Goal: Information Seeking & Learning: Find contact information

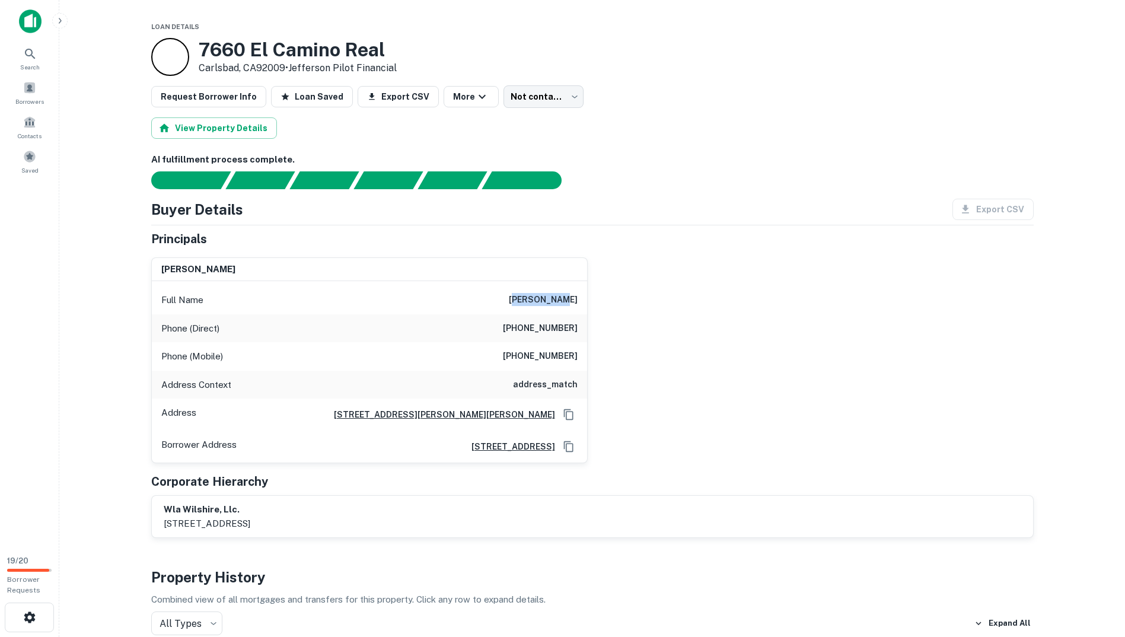
drag, startPoint x: 533, startPoint y: 302, endPoint x: 588, endPoint y: 302, distance: 55.2
click at [588, 302] on div "[PERSON_NAME] Full Name [PERSON_NAME] Phone (Direct) [PHONE_NUMBER] Phone (Mobi…" at bounding box center [588, 356] width 892 height 216
drag, startPoint x: 588, startPoint y: 302, endPoint x: 533, endPoint y: 299, distance: 55.8
click at [533, 299] on h6 "[PERSON_NAME]" at bounding box center [543, 300] width 69 height 14
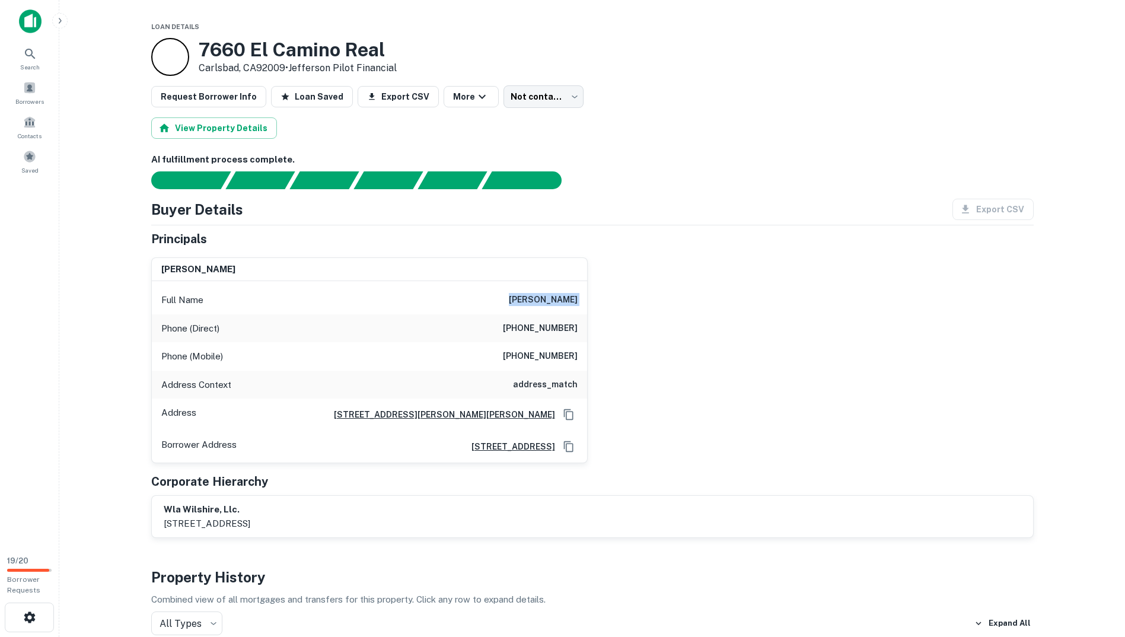
click at [533, 299] on h6 "[PERSON_NAME]" at bounding box center [543, 300] width 69 height 14
drag, startPoint x: 424, startPoint y: 49, endPoint x: 203, endPoint y: 48, distance: 221.2
click at [203, 48] on div "[STREET_ADDRESS] • Jefferson Pilot Financial" at bounding box center [592, 57] width 883 height 38
copy h3 "7660 El Camino Real"
click at [451, 342] on div "Phone (Mobile) [PHONE_NUMBER]" at bounding box center [369, 356] width 435 height 28
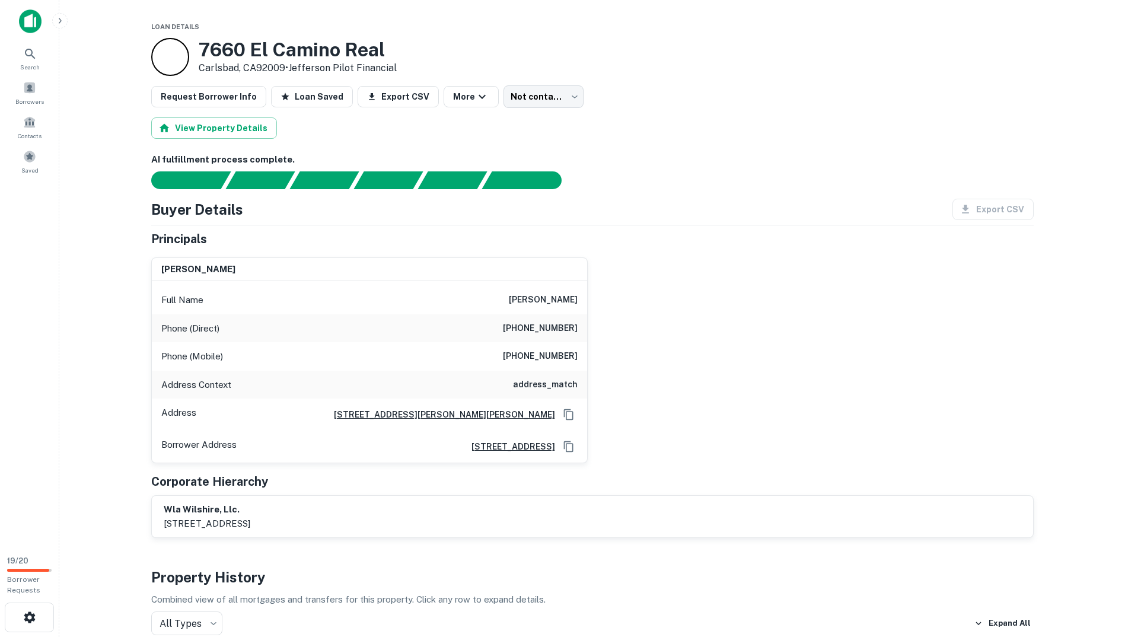
click at [566, 446] on icon "Copy Address" at bounding box center [567, 446] width 9 height 11
click at [575, 409] on button "Copy Address" at bounding box center [569, 415] width 18 height 18
drag, startPoint x: 507, startPoint y: 320, endPoint x: 590, endPoint y: 333, distance: 84.7
click at [590, 333] on div "[PERSON_NAME] Full Name [PERSON_NAME] Phone (Direct) [PHONE_NUMBER] Phone (Mobi…" at bounding box center [588, 356] width 892 height 216
copy h6 "[PHONE_NUMBER]"
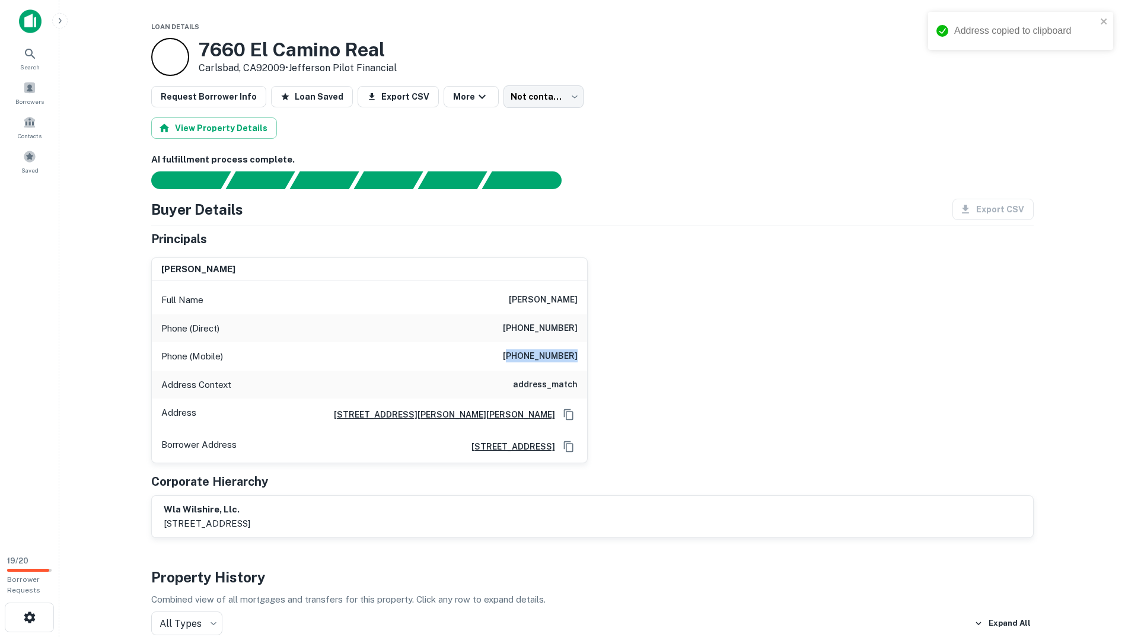
drag, startPoint x: 555, startPoint y: 354, endPoint x: 584, endPoint y: 354, distance: 29.1
click at [584, 354] on div "Phone (Mobile) [PHONE_NUMBER]" at bounding box center [369, 356] width 435 height 28
copy h6 "323) 651-1631"
click at [254, 422] on div "Address [STREET_ADDRESS][PERSON_NAME]" at bounding box center [369, 415] width 435 height 32
click at [369, 232] on div "Principals" at bounding box center [592, 239] width 883 height 18
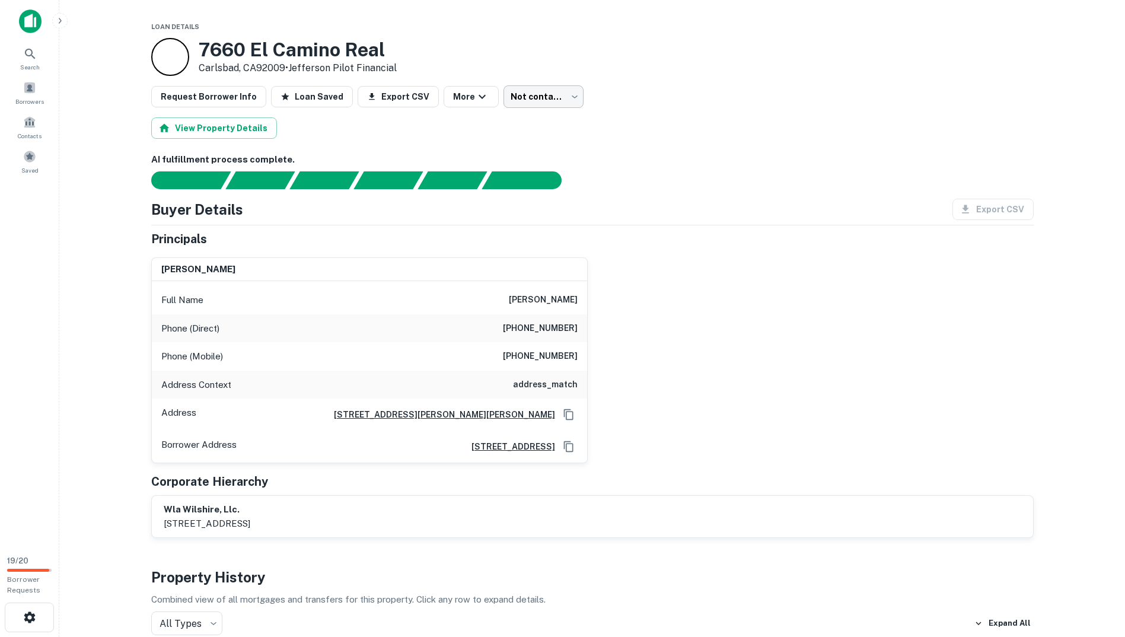
click at [541, 93] on body "Search Borrowers Contacts Saved 19 / 20 Borrower Requests Loan Details [STREET_…" at bounding box center [562, 318] width 1125 height 637
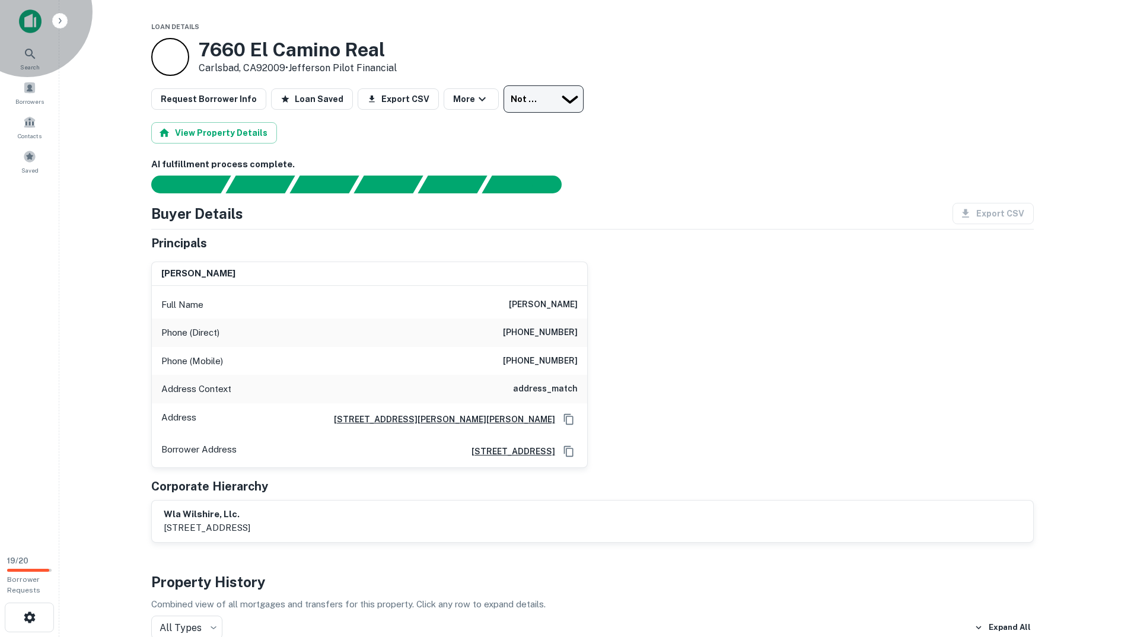
type input "**********"
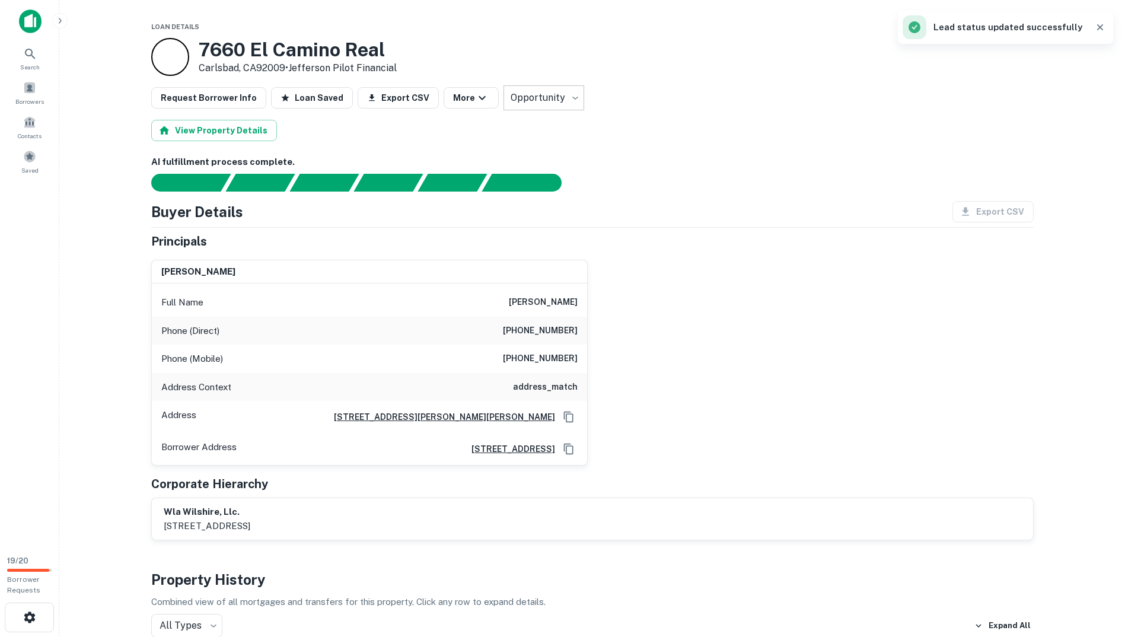
click at [733, 189] on div at bounding box center [585, 183] width 897 height 18
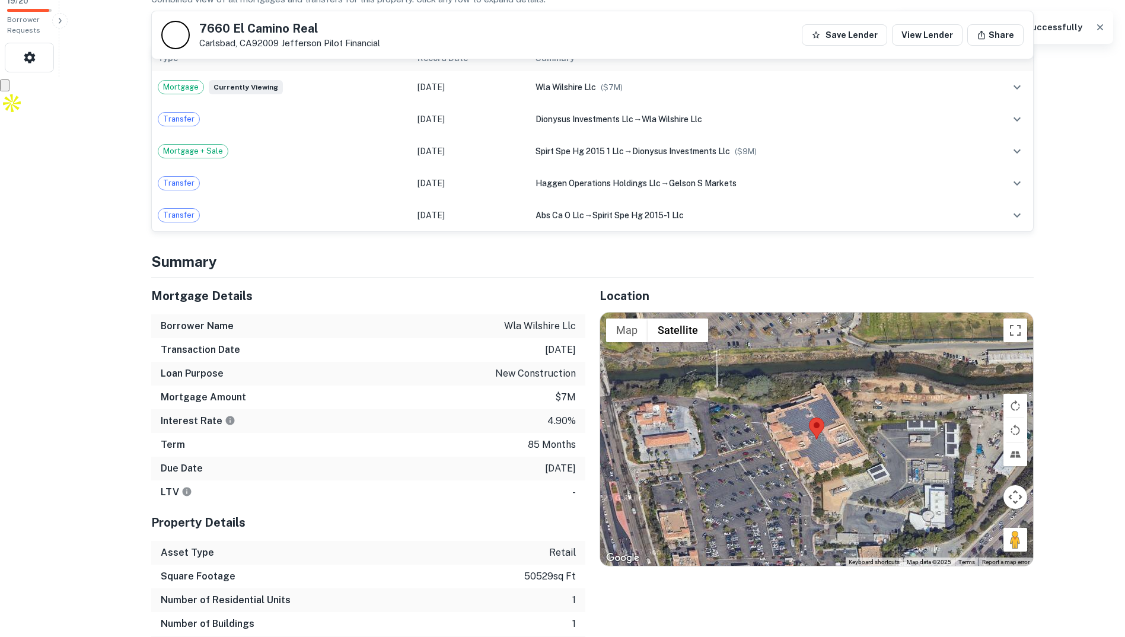
scroll to position [712, 0]
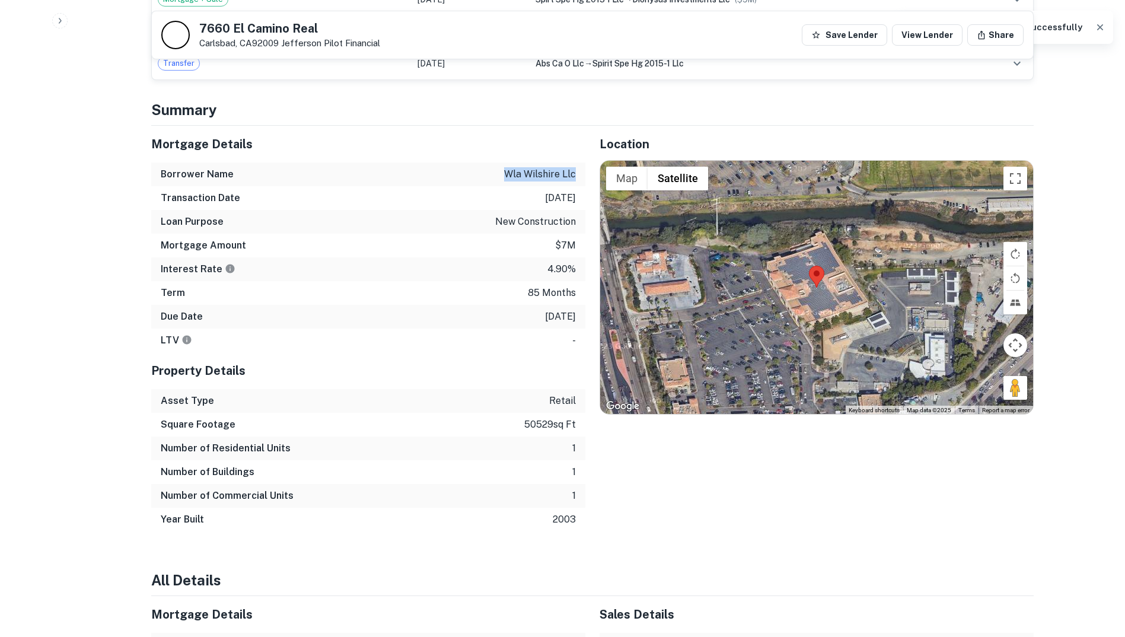
drag, startPoint x: 499, startPoint y: 173, endPoint x: 582, endPoint y: 175, distance: 83.1
click at [582, 175] on div "Borrower Name wla wilshire llc" at bounding box center [368, 175] width 434 height 24
copy p "wla wilshire llc"
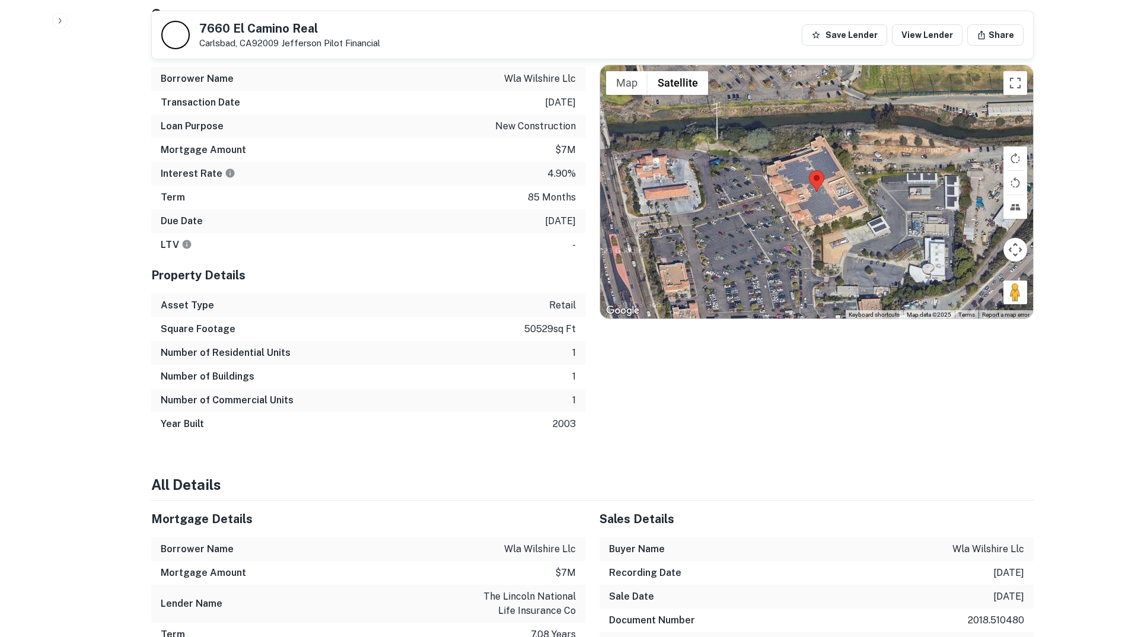
scroll to position [0, 0]
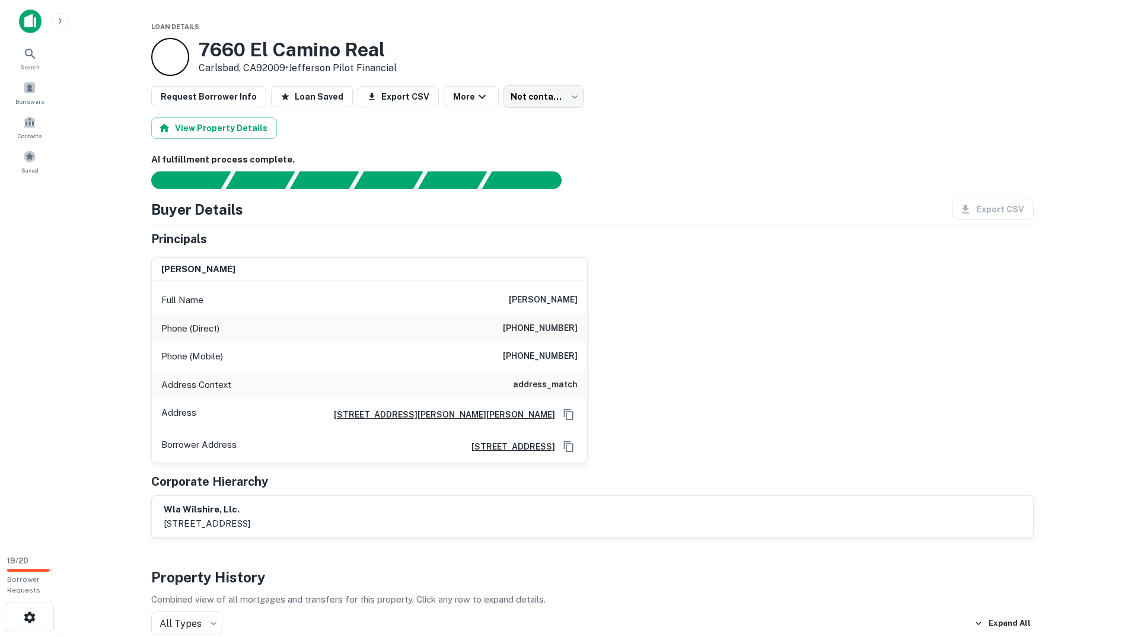
drag, startPoint x: 551, startPoint y: 340, endPoint x: 558, endPoint y: 148, distance: 191.7
click at [568, 451] on icon "Copy Address" at bounding box center [569, 447] width 12 height 12
drag, startPoint x: 511, startPoint y: 348, endPoint x: 582, endPoint y: 351, distance: 71.8
click at [582, 351] on div "Phone (Mobile) [PHONE_NUMBER]" at bounding box center [369, 356] width 435 height 28
copy h6 "[PHONE_NUMBER]"
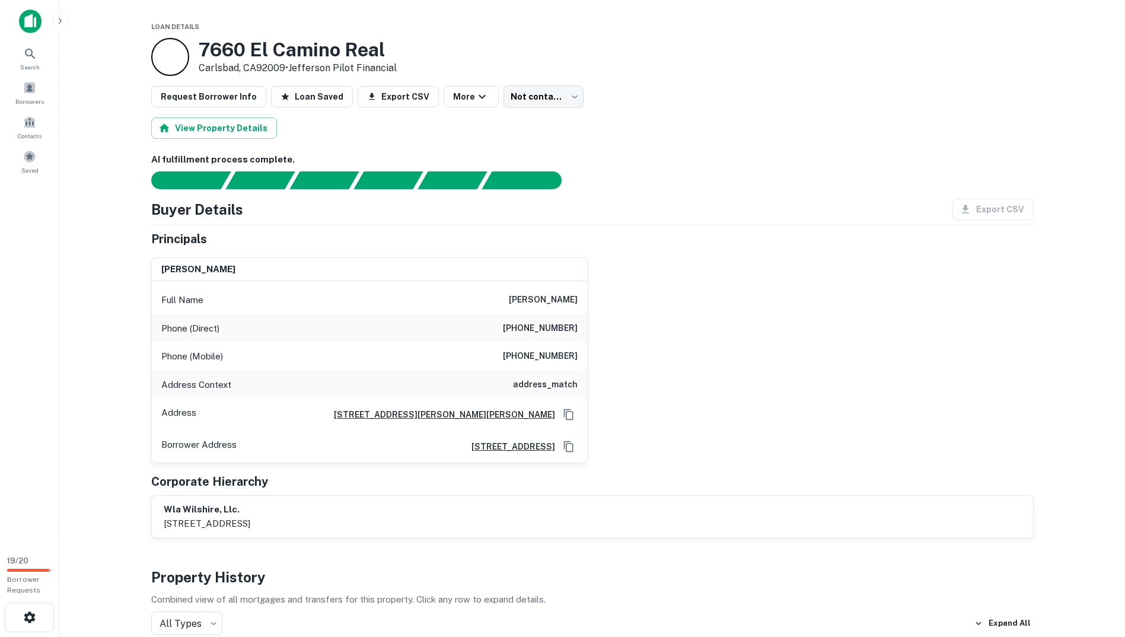
click at [710, 313] on div "[PERSON_NAME] Full Name [PERSON_NAME] Phone (Direct) [PHONE_NUMBER] Phone (Mobi…" at bounding box center [588, 356] width 892 height 216
drag, startPoint x: 508, startPoint y: 378, endPoint x: 620, endPoint y: 375, distance: 112.7
click at [620, 375] on div "[PERSON_NAME] Full Name [PERSON_NAME] Phone (Direct) [PHONE_NUMBER] Phone (Mobi…" at bounding box center [588, 356] width 892 height 216
drag, startPoint x: 620, startPoint y: 375, endPoint x: 676, endPoint y: 393, distance: 58.5
click at [676, 393] on div "[PERSON_NAME] Full Name [PERSON_NAME] Phone (Direct) [PHONE_NUMBER] Phone (Mobi…" at bounding box center [588, 356] width 892 height 216
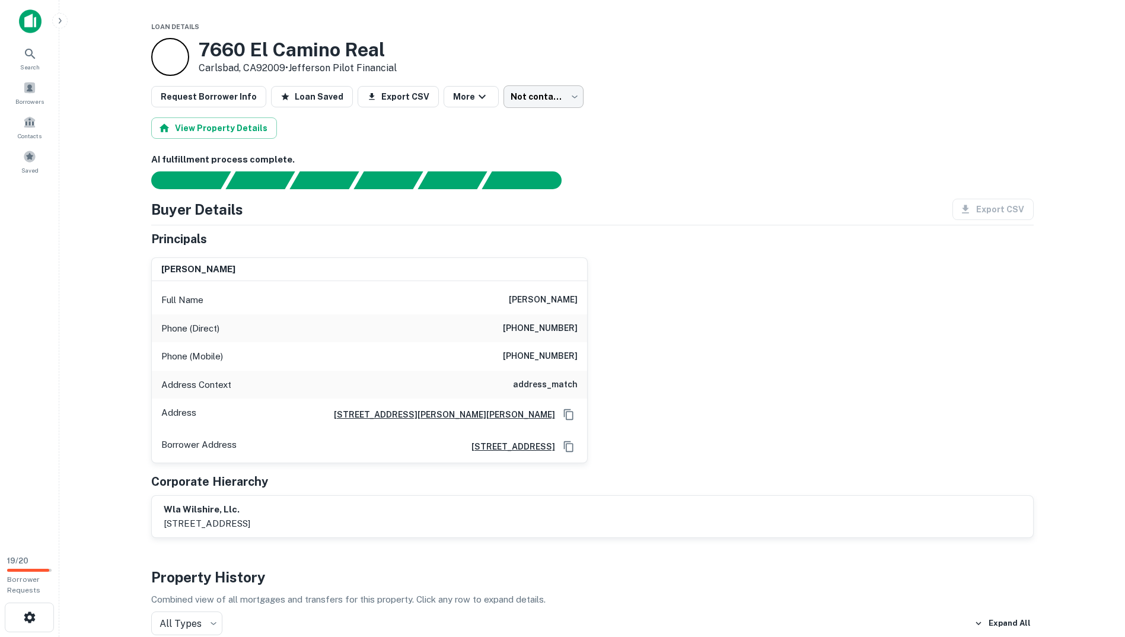
click at [547, 95] on body "Search Borrowers Contacts Saved 19 / 20 Borrower Requests Loan Details [STREET_…" at bounding box center [562, 318] width 1125 height 637
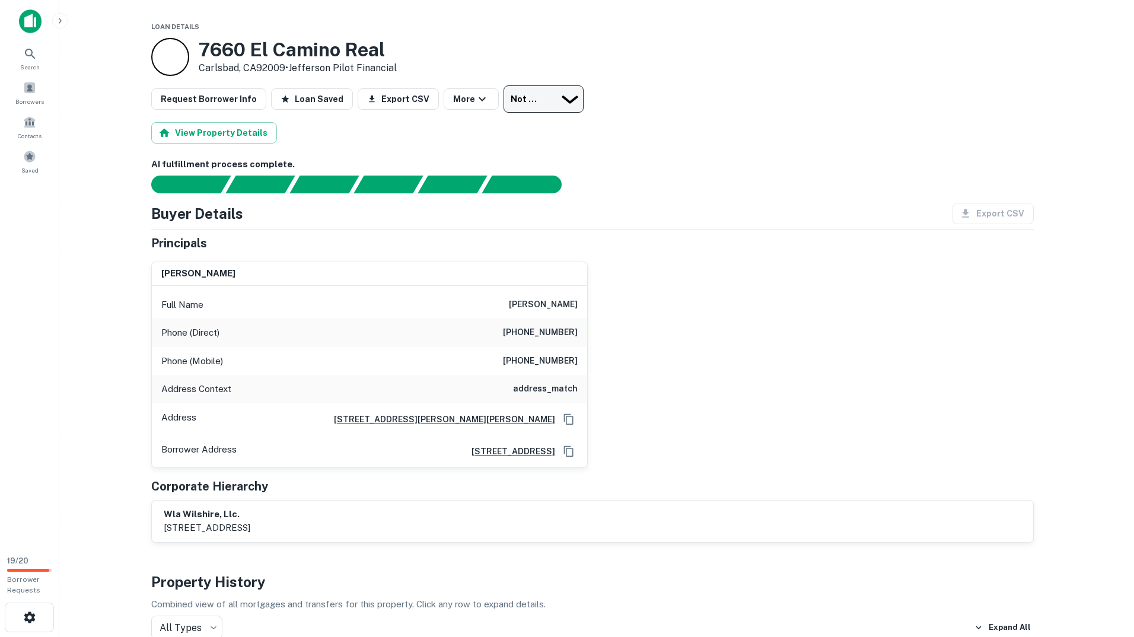
type input "**********"
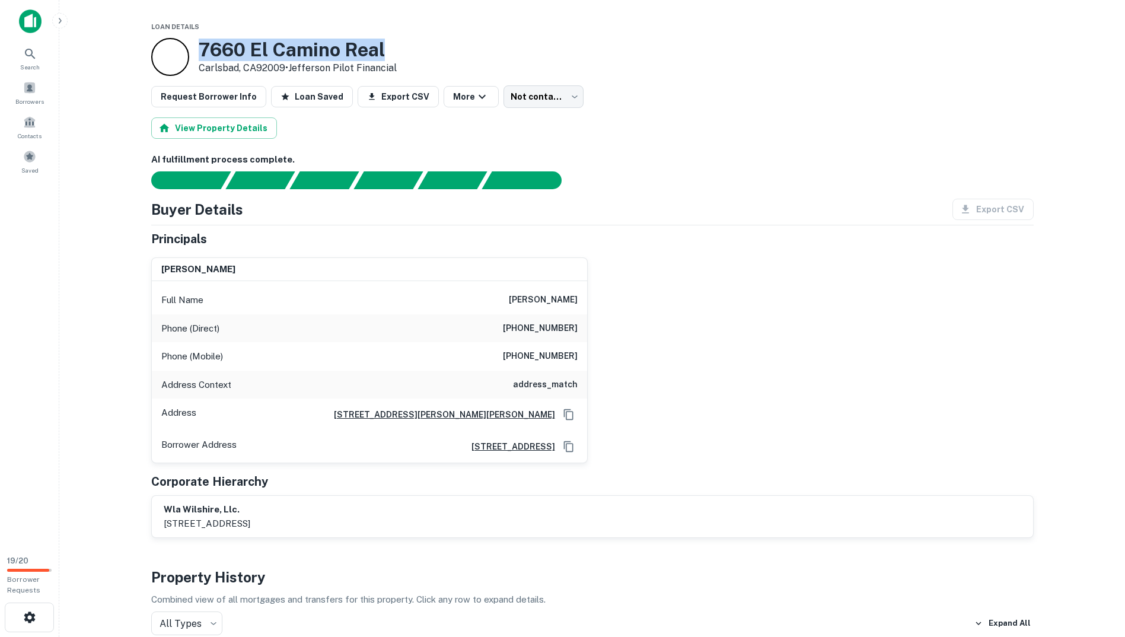
drag, startPoint x: 409, startPoint y: 44, endPoint x: 162, endPoint y: 41, distance: 246.8
click at [162, 41] on div "[STREET_ADDRESS] • Jefferson Pilot Financial" at bounding box center [592, 57] width 883 height 38
click at [352, 12] on main "Loan Details [STREET_ADDRESS] • Jefferson Pilot Financial Request Borrower Info…" at bounding box center [592, 318] width 1066 height 637
click at [356, 45] on h3 "7660 El Camino Real" at bounding box center [298, 50] width 198 height 23
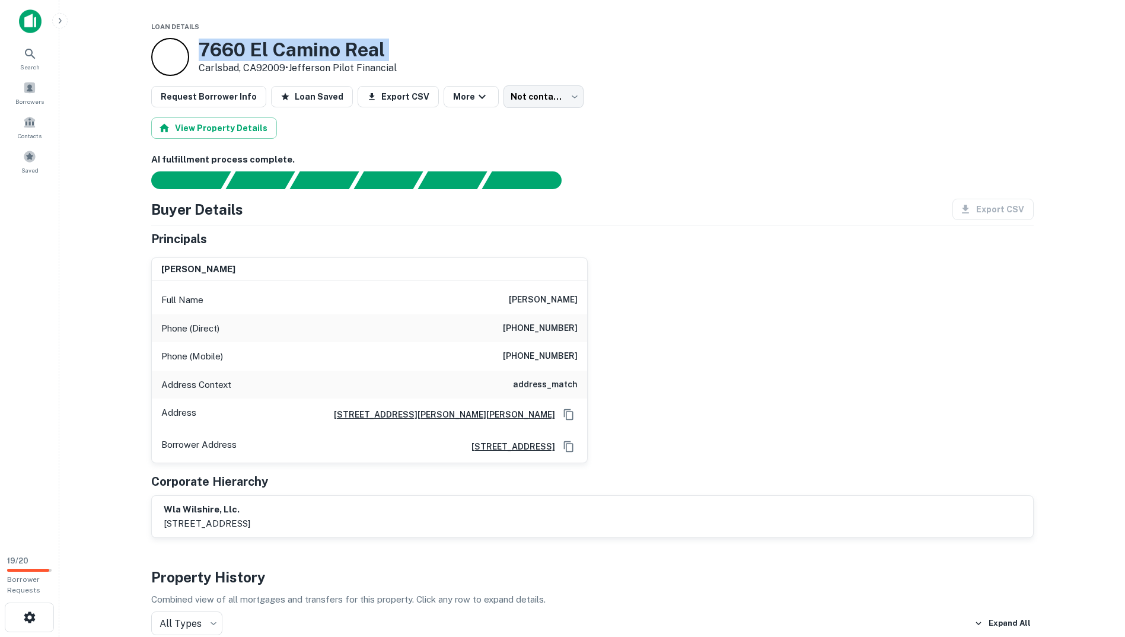
click at [356, 45] on h3 "7660 El Camino Real" at bounding box center [298, 50] width 198 height 23
copy h3 "7660 El Camino Real"
click at [789, 103] on div "Request Borrower Info Loan Saved Export CSV More Not contacted **** ​" at bounding box center [592, 96] width 883 height 23
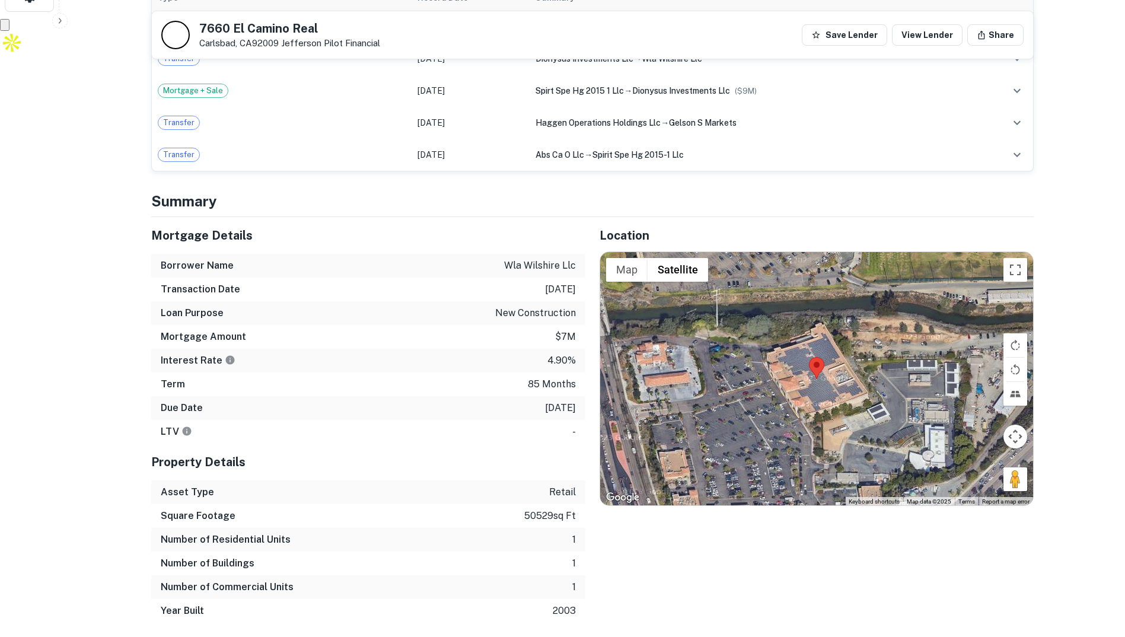
scroll to position [652, 0]
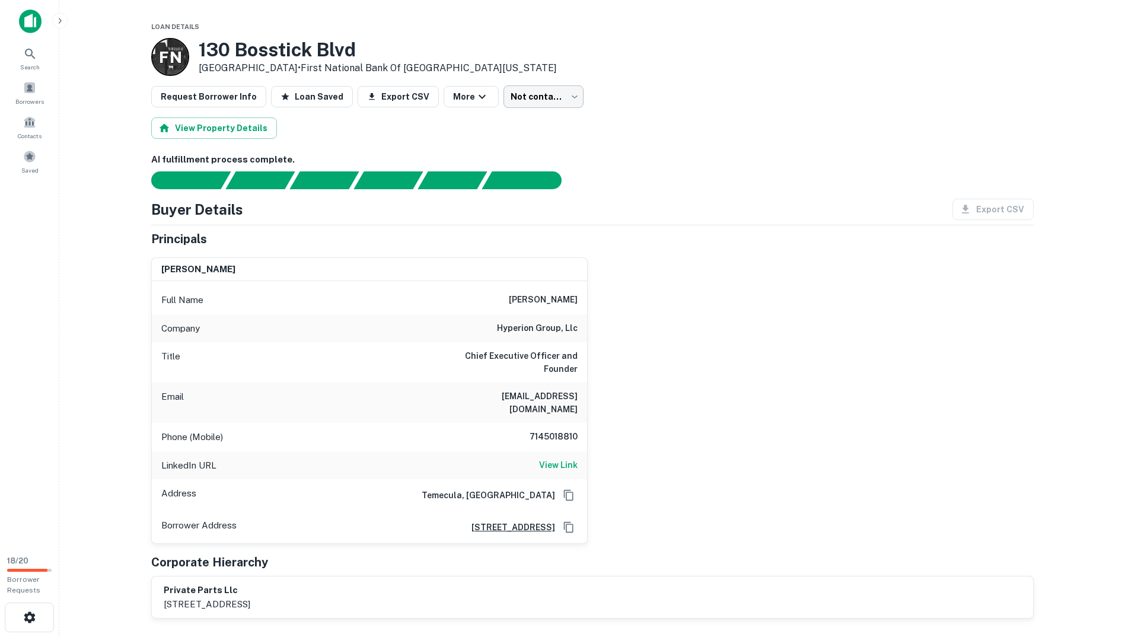
click at [537, 91] on body "Search Borrowers Contacts Saved 18 / 20 Borrower Requests Loan Details F N 130 …" at bounding box center [562, 318] width 1125 height 637
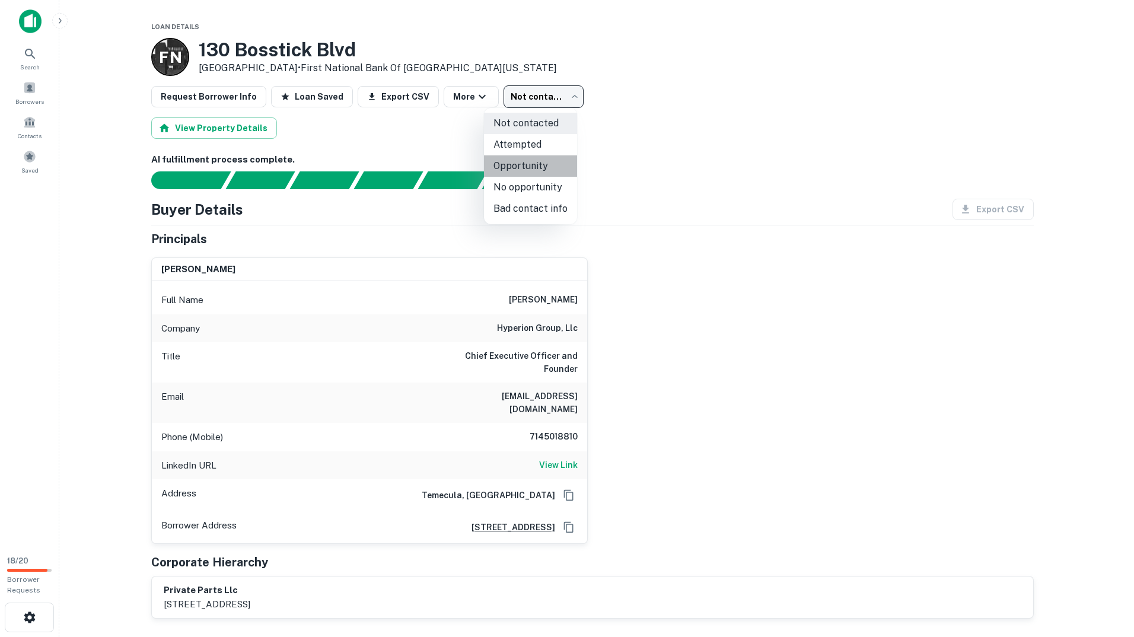
click at [536, 163] on li "Opportunity" at bounding box center [530, 165] width 93 height 21
type input "**********"
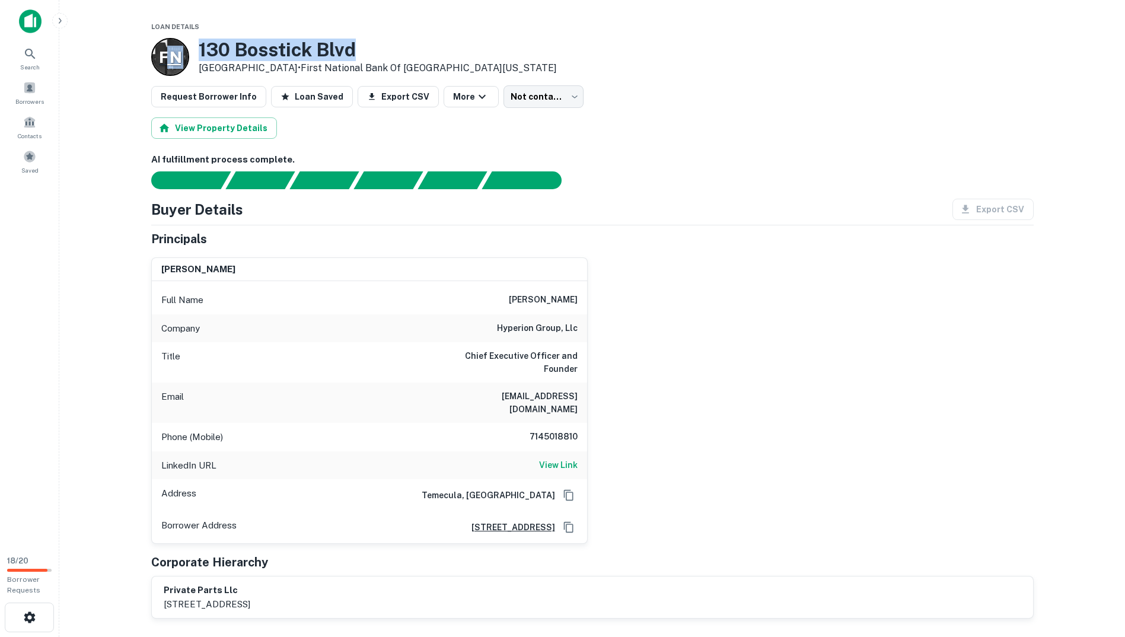
drag, startPoint x: 364, startPoint y: 45, endPoint x: 167, endPoint y: 63, distance: 197.8
click at [167, 63] on div "F N 130 Bosstick Blvd San Marcos, CA92069 • First National Bank Of Southern Cal…" at bounding box center [354, 57] width 406 height 38
drag, startPoint x: 167, startPoint y: 63, endPoint x: 310, endPoint y: 47, distance: 144.4
click at [310, 47] on h3 "130 Bosstick Blvd" at bounding box center [378, 50] width 358 height 23
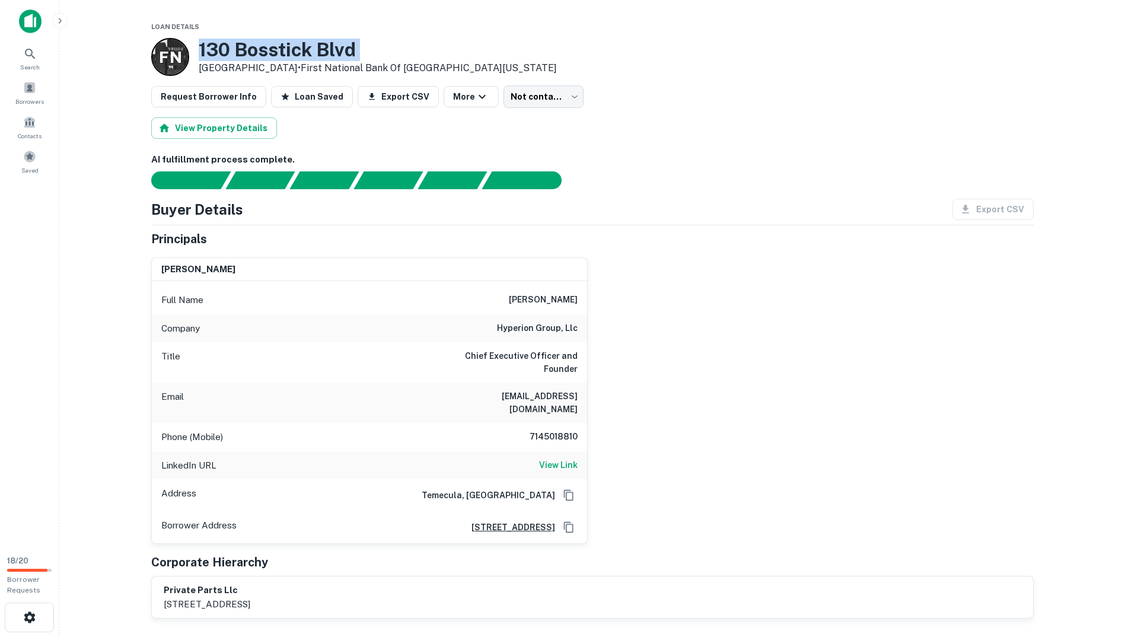
click at [311, 47] on h3 "130 Bosstick Blvd" at bounding box center [378, 50] width 358 height 23
drag, startPoint x: 482, startPoint y: 384, endPoint x: 577, endPoint y: 384, distance: 95.5
click at [577, 390] on h6 "brianamodio@gmail.com" at bounding box center [506, 403] width 142 height 26
copy h6 "brianamodio@gmail.com"
drag, startPoint x: 931, startPoint y: 374, endPoint x: 922, endPoint y: 373, distance: 9.0
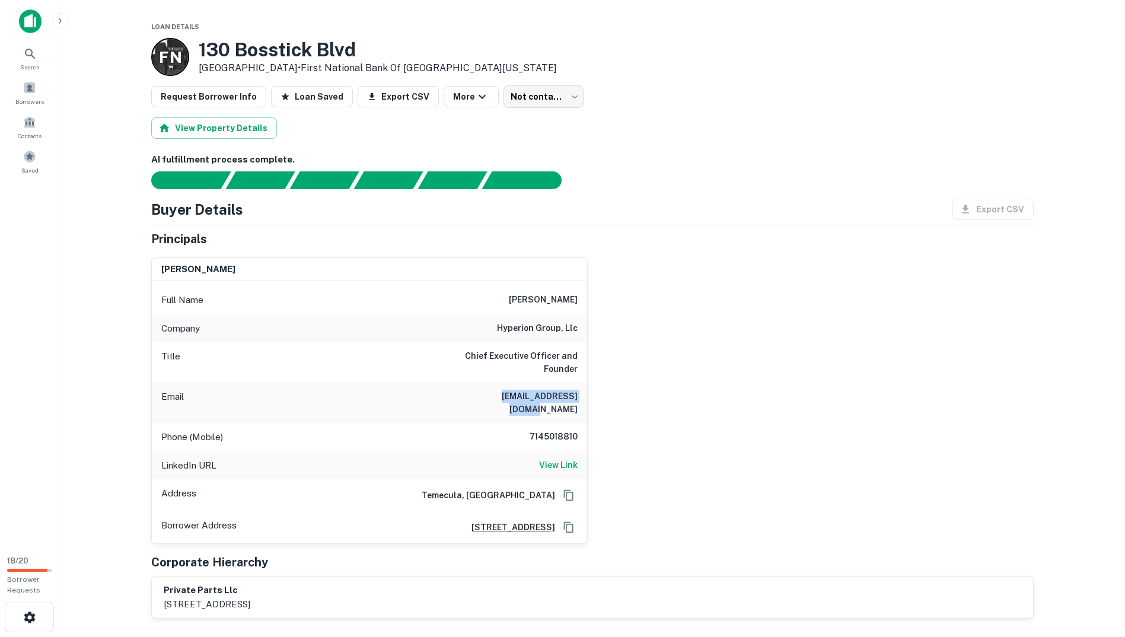
click at [931, 374] on div "brian amodio Full Name brian amodio Company hyperion group, llc Title Chief Exe…" at bounding box center [588, 396] width 892 height 297
click at [521, 107] on body "Search Borrowers Contacts Saved 18 / 20 Borrower Requests Loan Details F N 130 …" at bounding box center [562, 318] width 1125 height 637
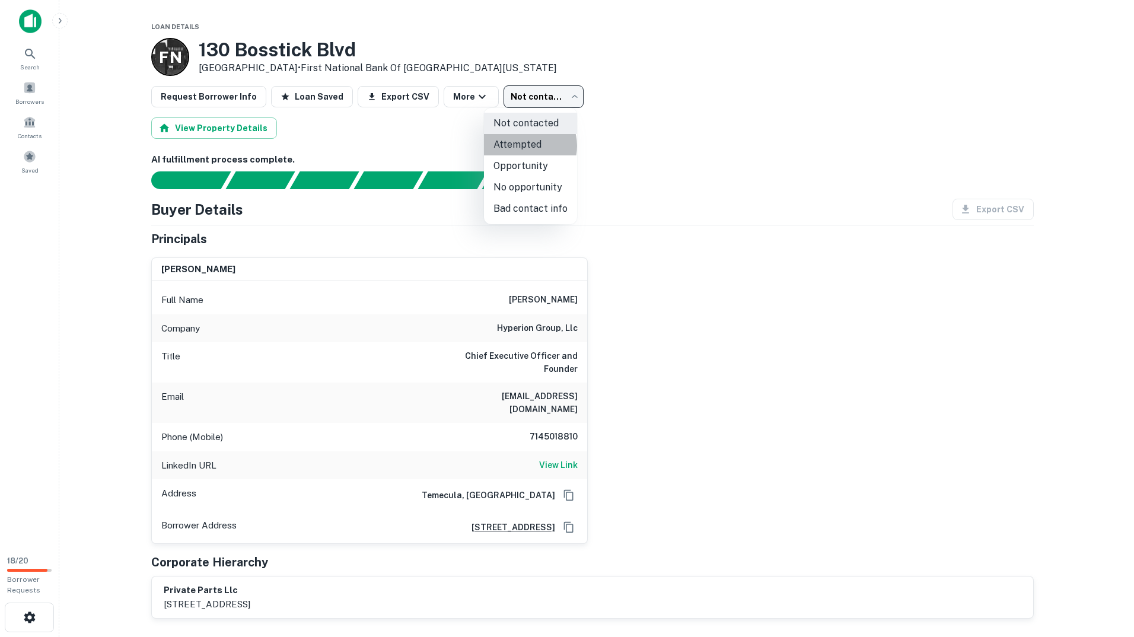
click at [526, 146] on li "Attempted" at bounding box center [530, 144] width 93 height 21
type input "*********"
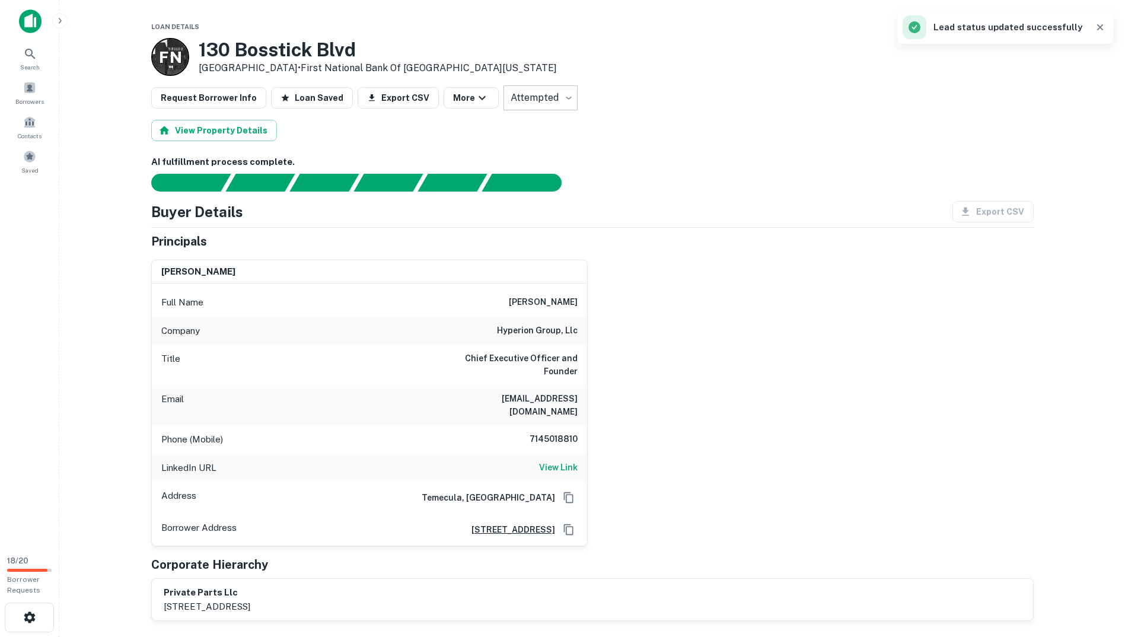
click at [358, 129] on div "View Property Details" at bounding box center [592, 130] width 883 height 21
